Goal: Book appointment/travel/reservation

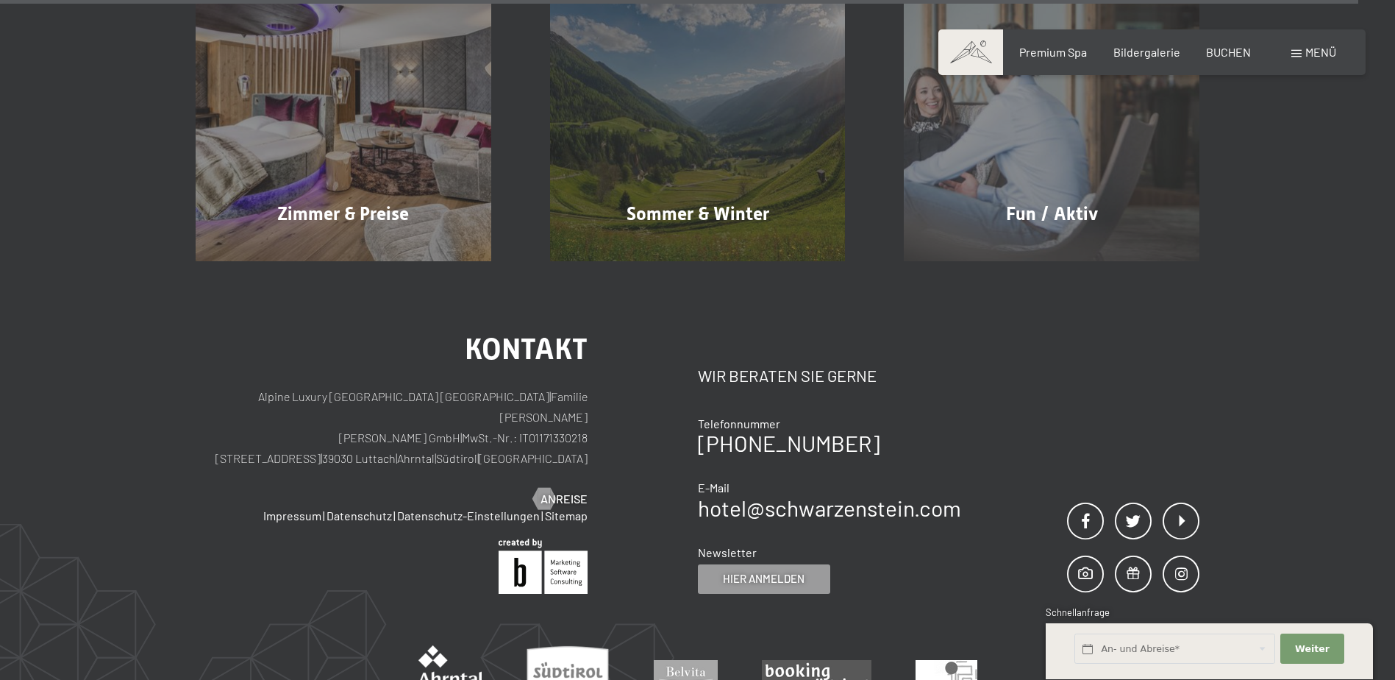
scroll to position [7283, 0]
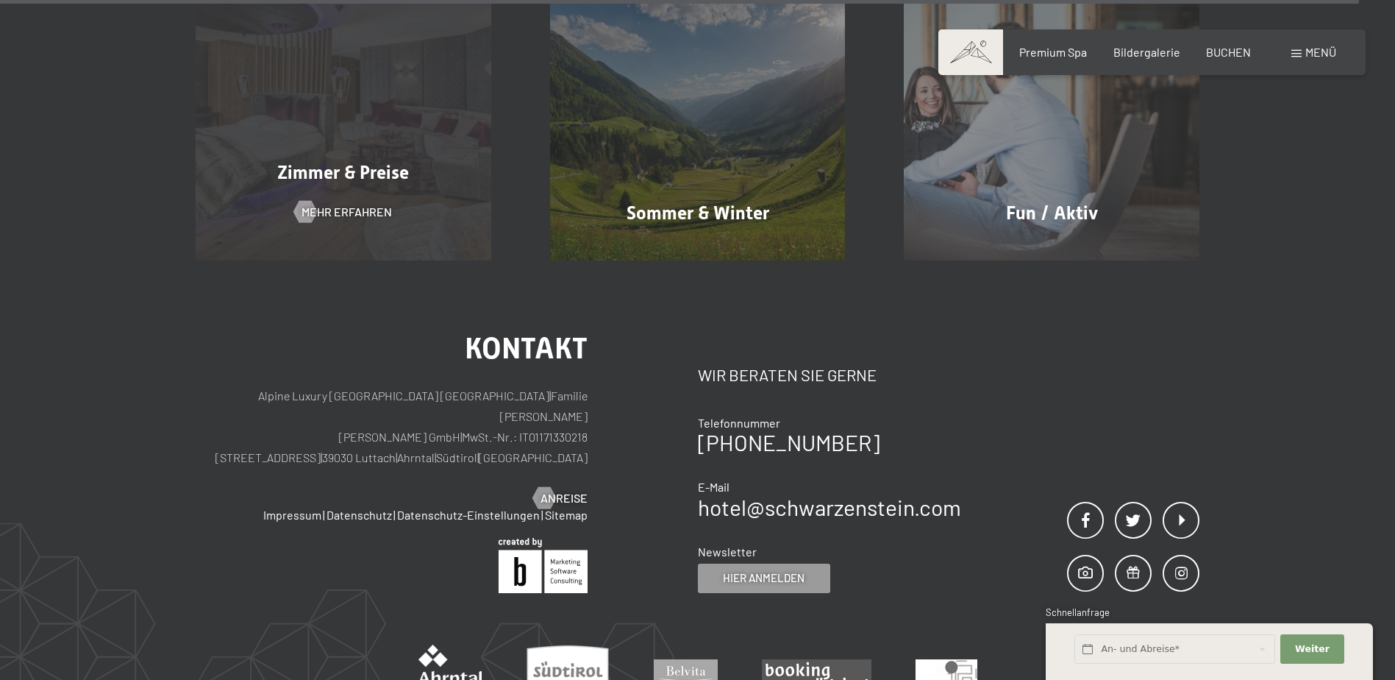
click at [377, 162] on span "Zimmer & Preise" at bounding box center [343, 172] width 132 height 21
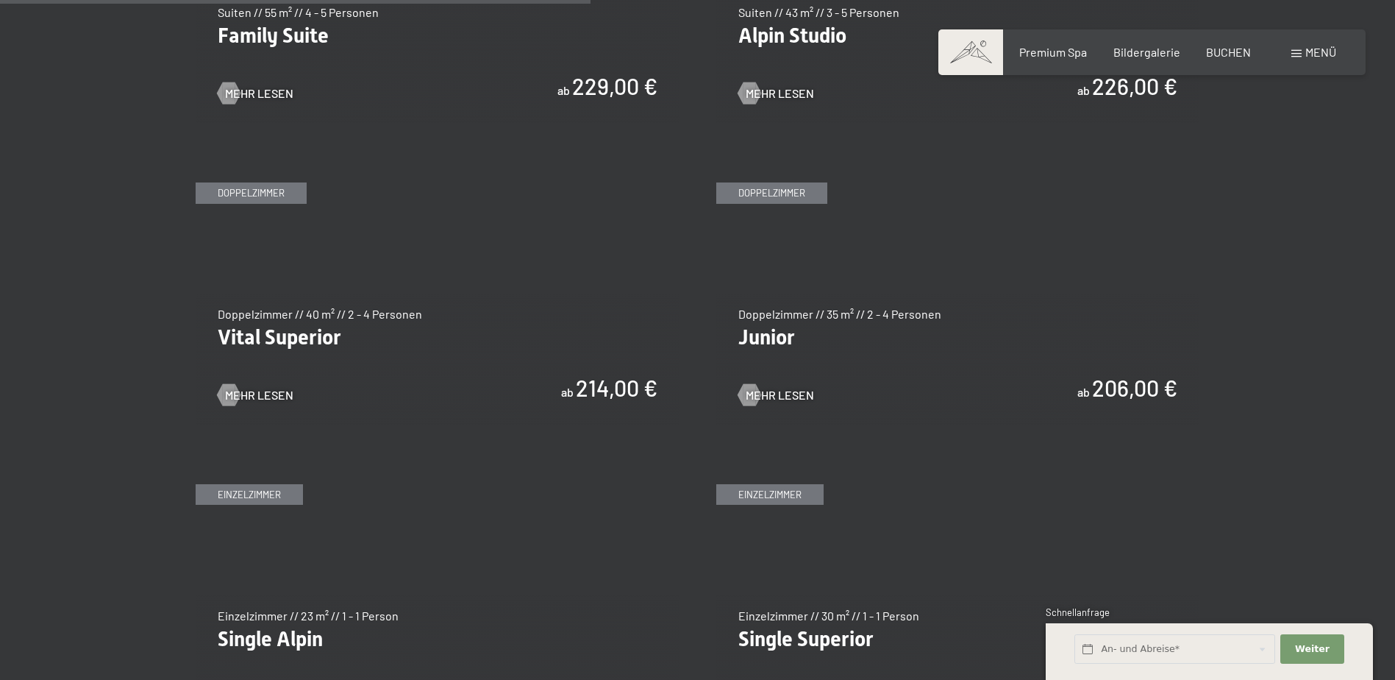
scroll to position [1986, 0]
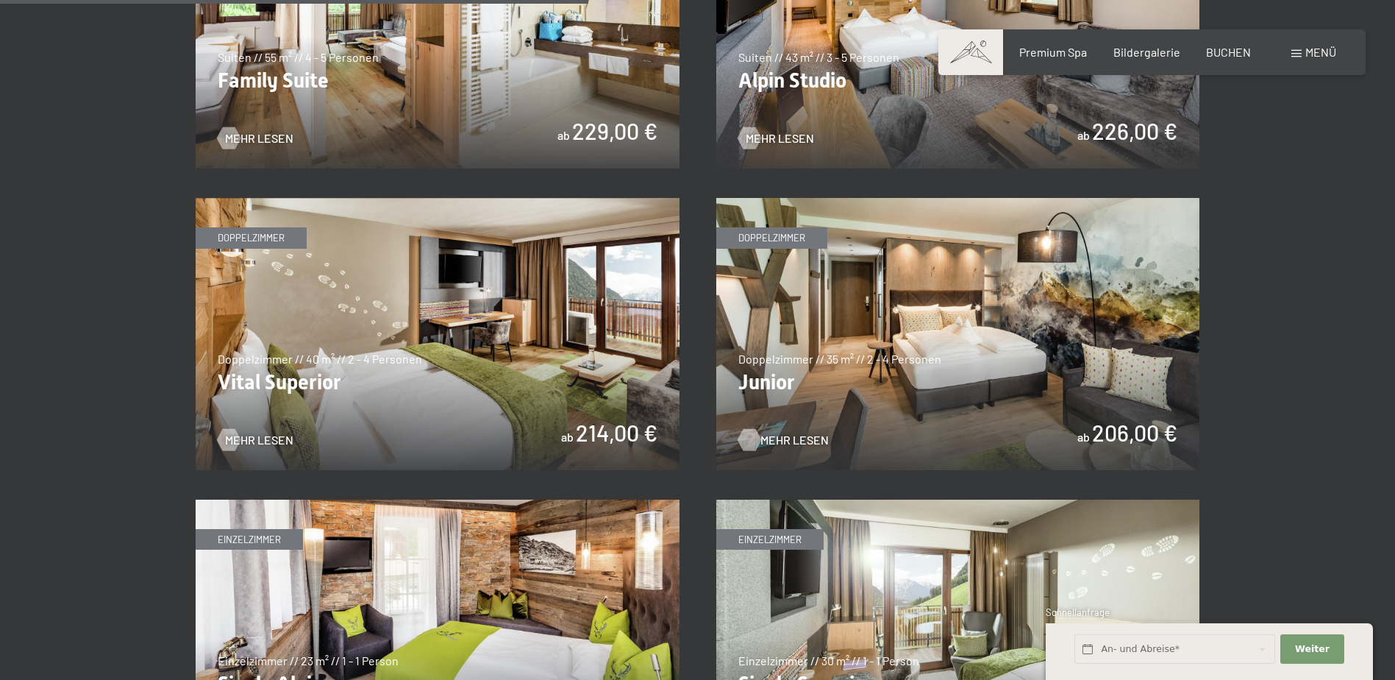
click at [798, 446] on span "Mehr Lesen" at bounding box center [795, 440] width 68 height 16
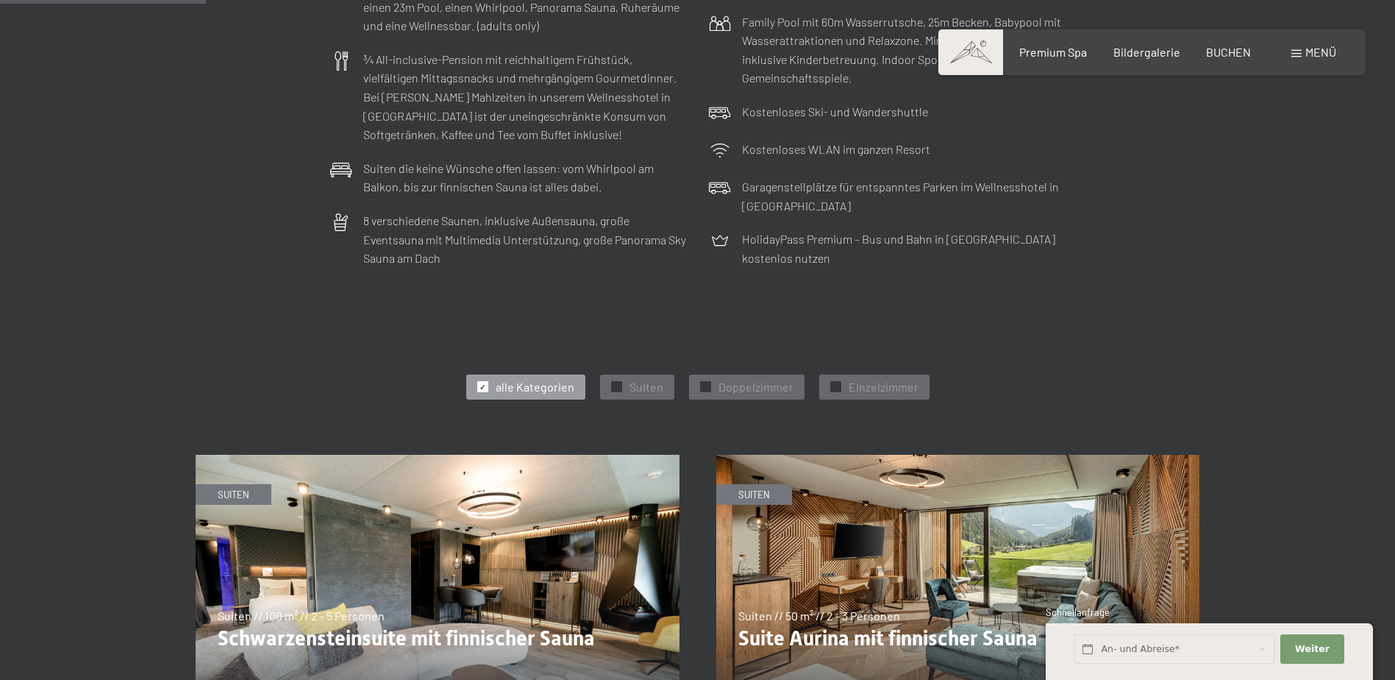
scroll to position [809, 0]
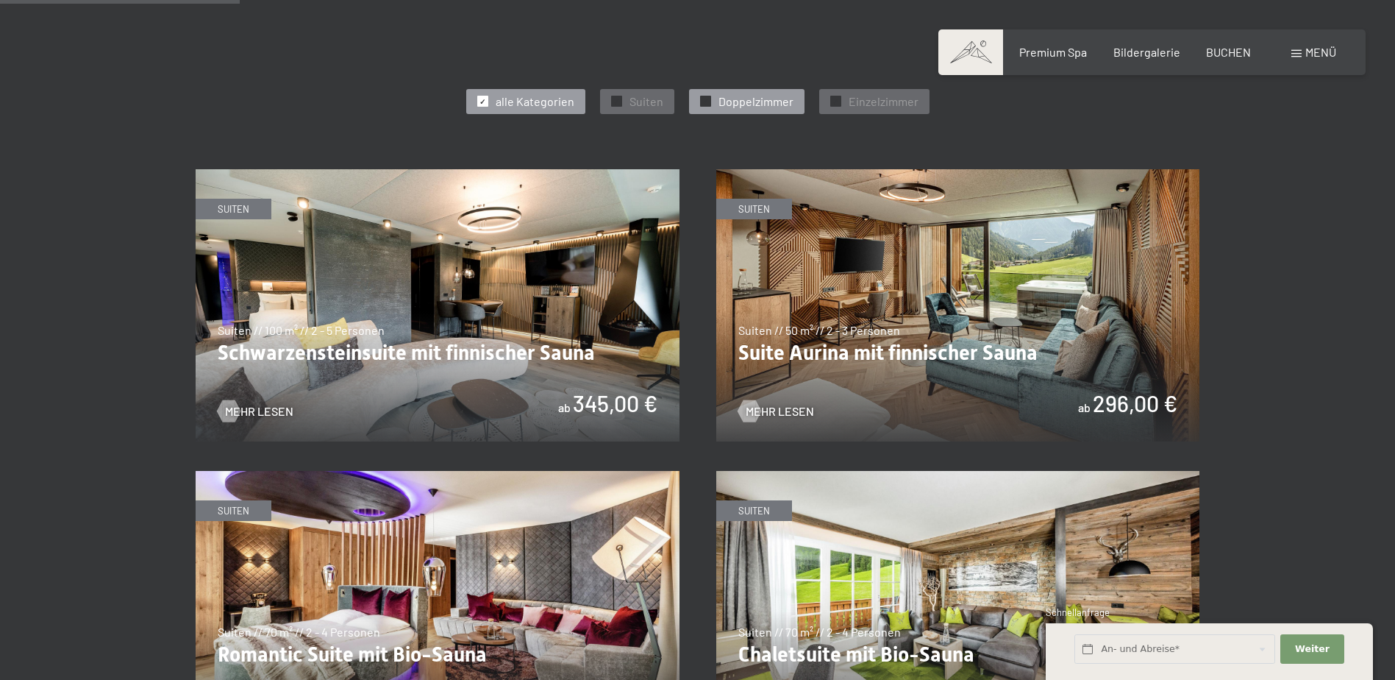
click at [713, 98] on div "✓ Doppelzimmer" at bounding box center [746, 101] width 115 height 25
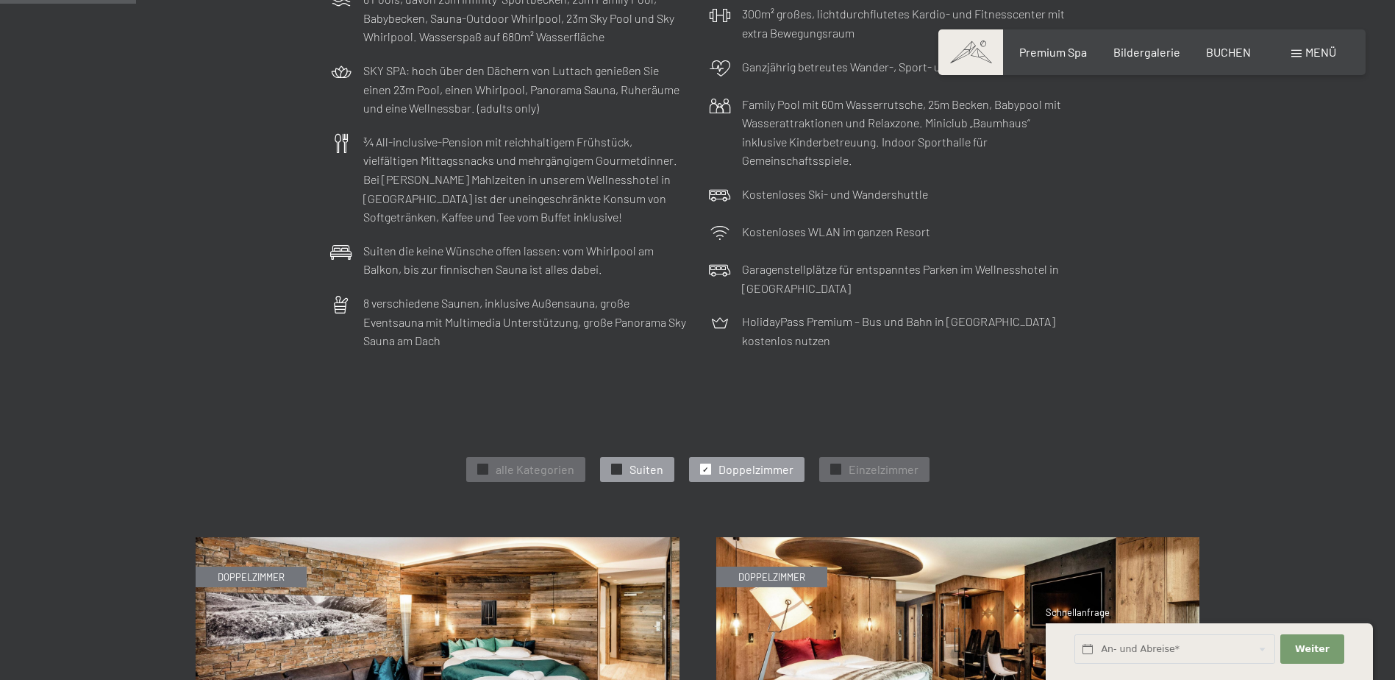
scroll to position [0, 0]
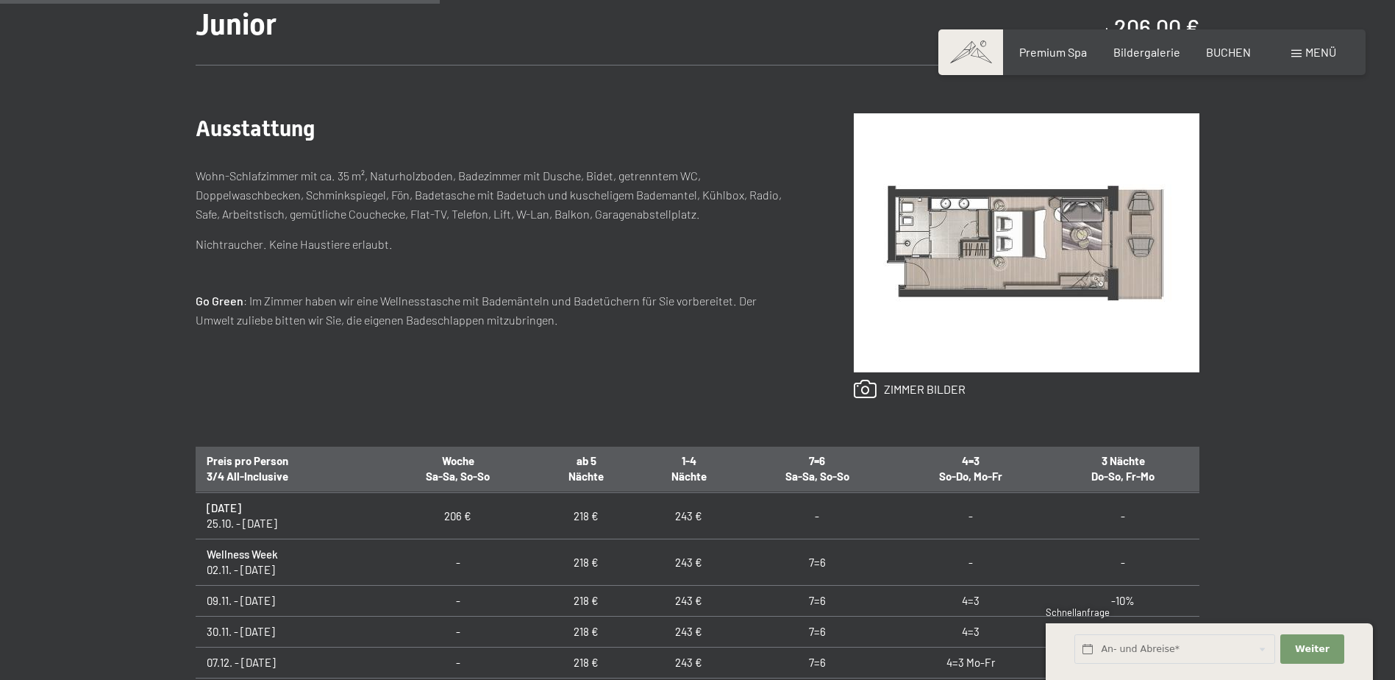
scroll to position [221, 0]
